Goal: Complete application form: Complete application form

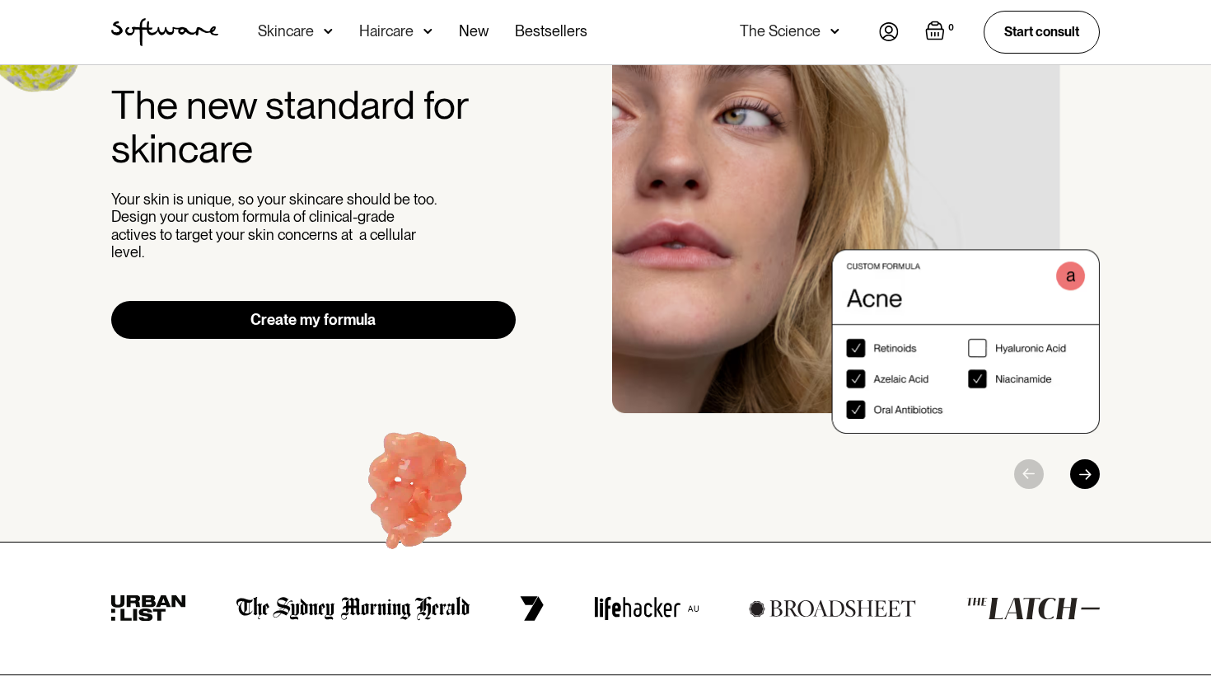
scroll to position [135, 0]
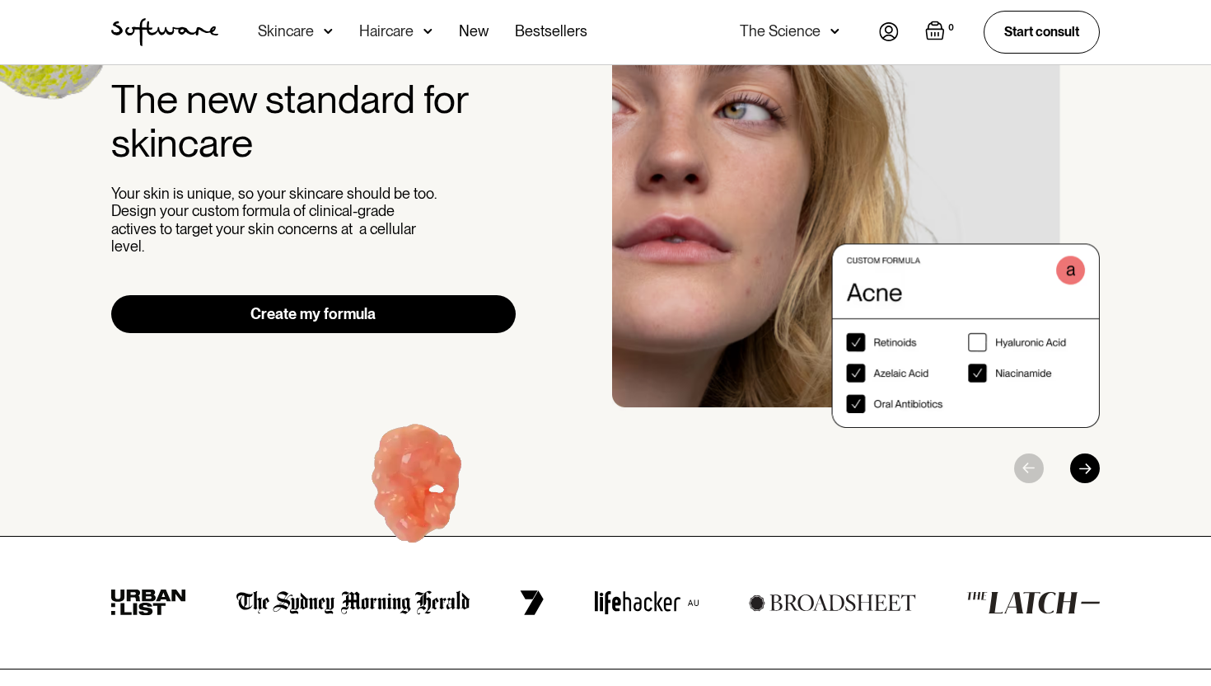
click at [377, 312] on link "Create my formula" at bounding box center [313, 314] width 405 height 38
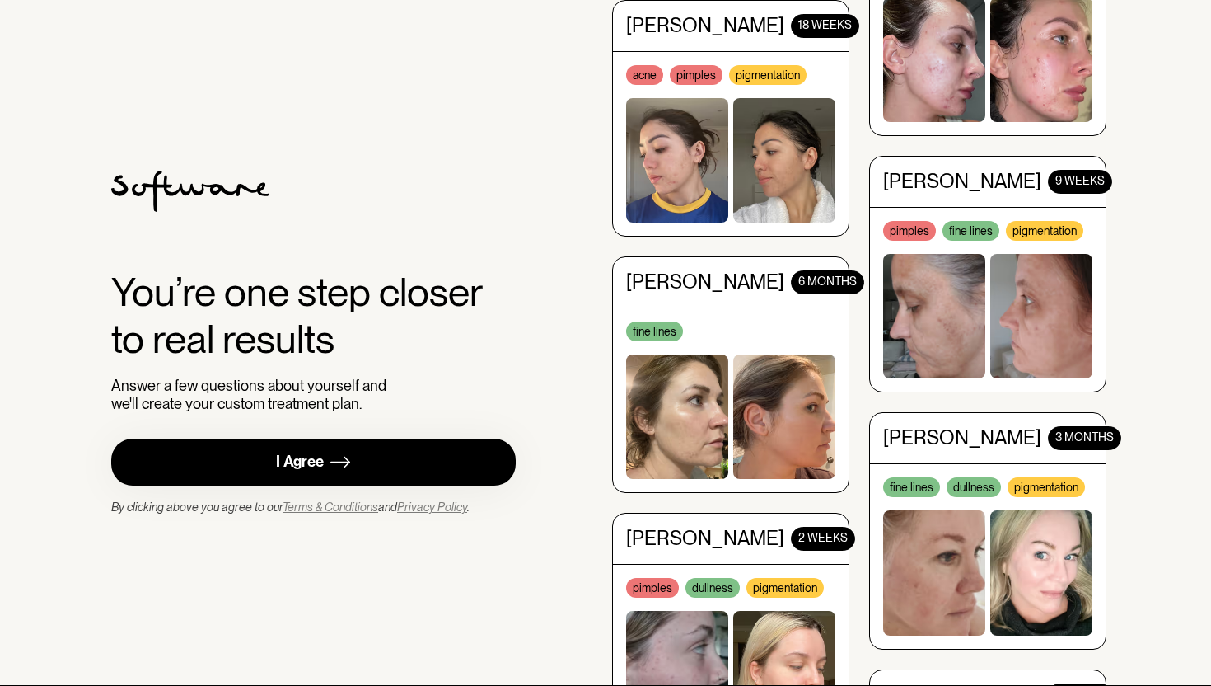
click at [347, 466] on img at bounding box center [340, 462] width 20 height 21
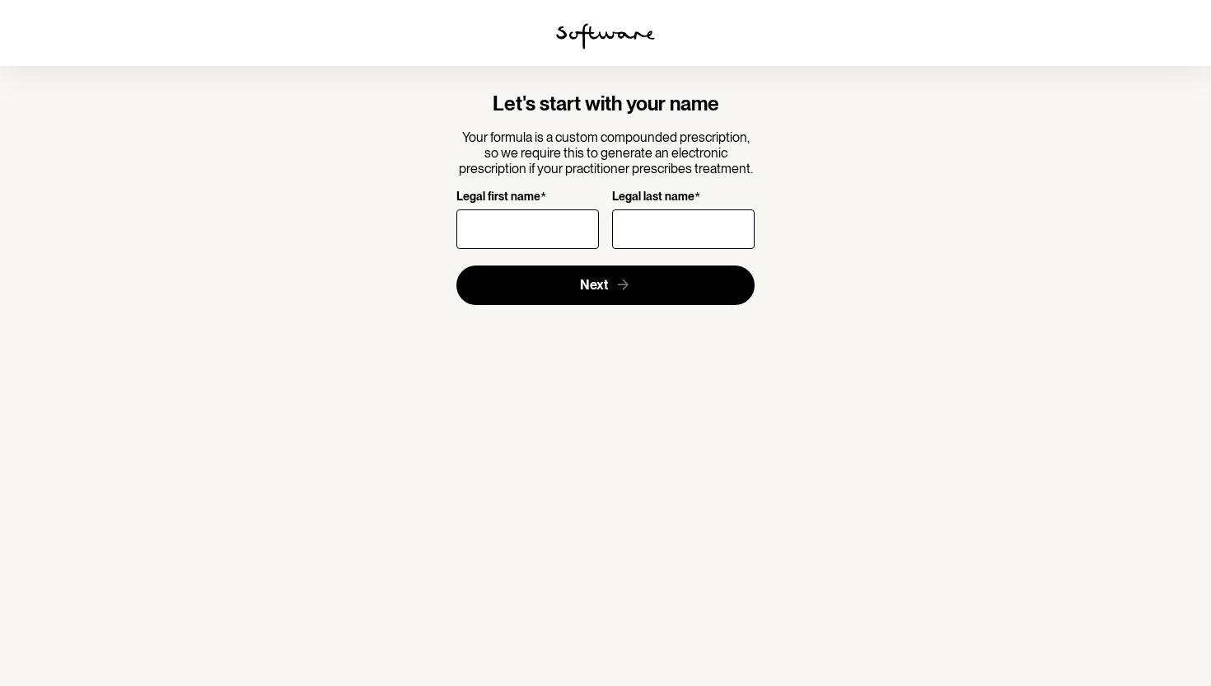
click at [523, 209] on input "Legal first name *" at bounding box center [527, 229] width 143 height 40
type input "[PERSON_NAME]"
click at [674, 209] on input "Legal last name *" at bounding box center [683, 229] width 143 height 40
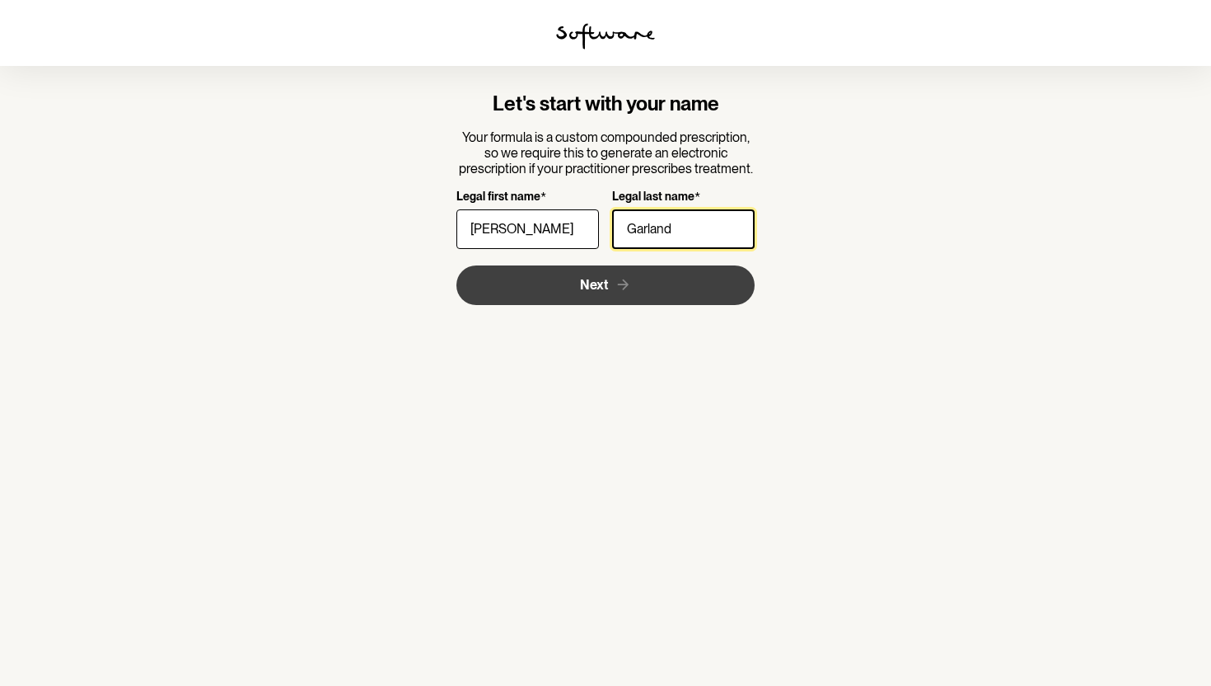
type input "Garland"
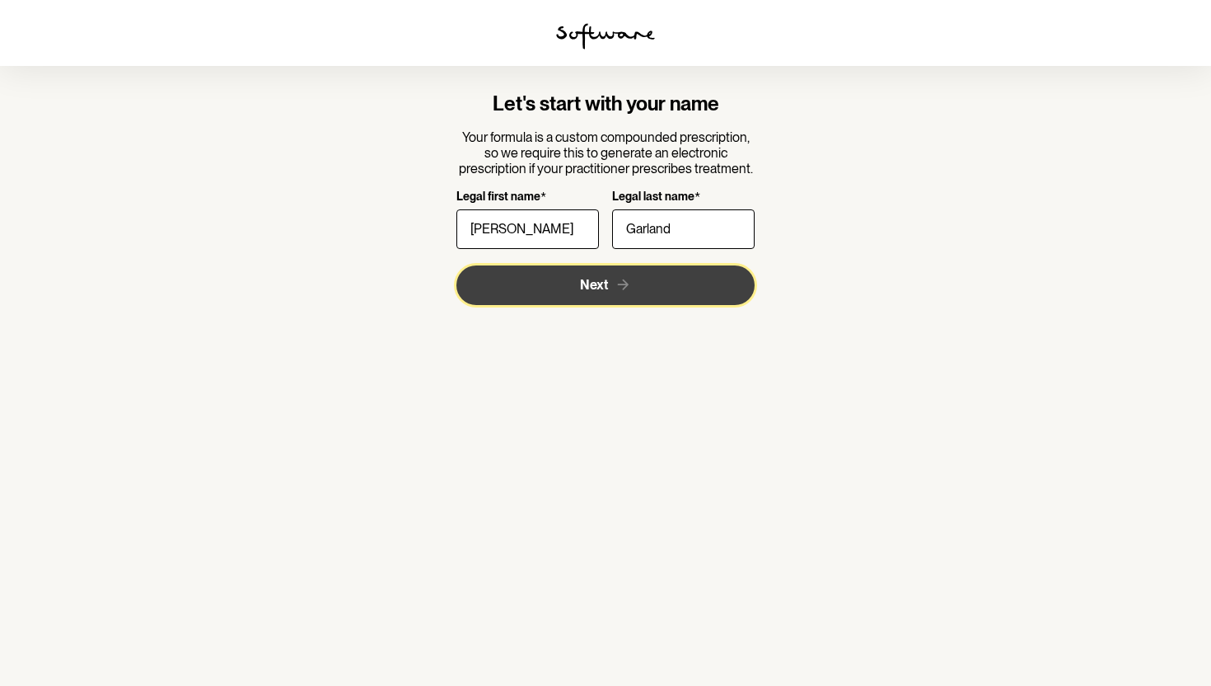
click at [582, 265] on button "Next" at bounding box center [605, 285] width 299 height 40
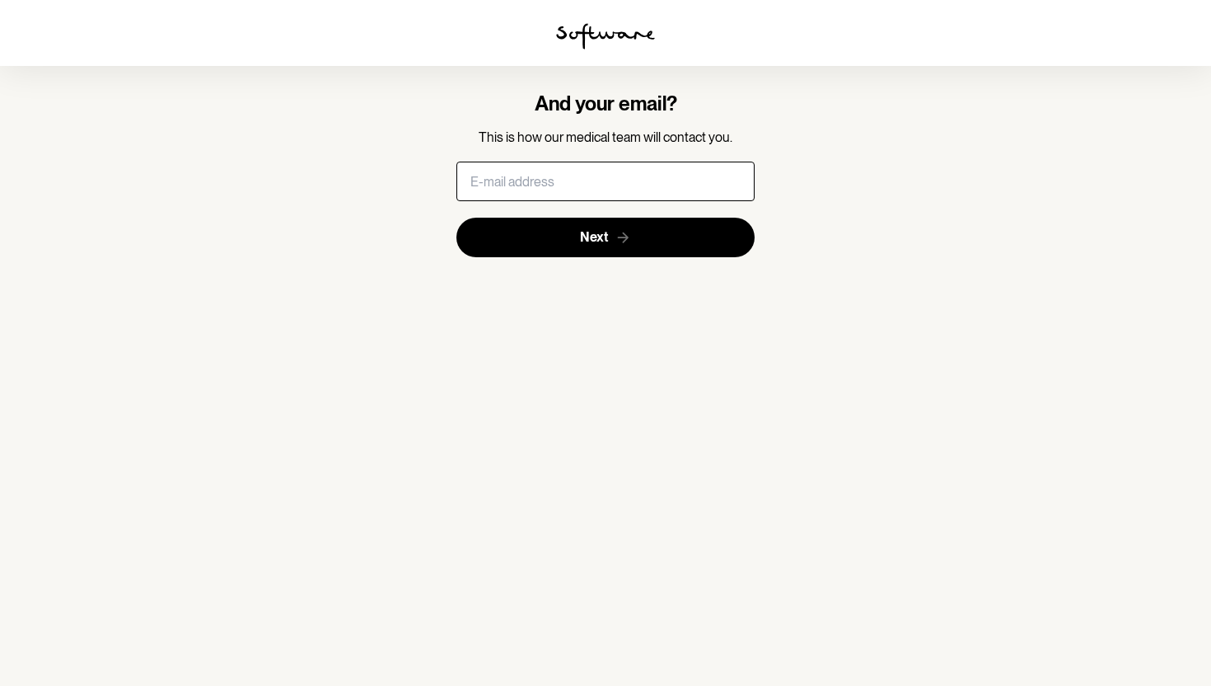
click at [549, 162] on input "text" at bounding box center [605, 182] width 299 height 40
type input "brianna-lea@hotmail.com"
click at [456, 218] on button "Next" at bounding box center [605, 238] width 299 height 40
